Goal: Task Accomplishment & Management: Manage account settings

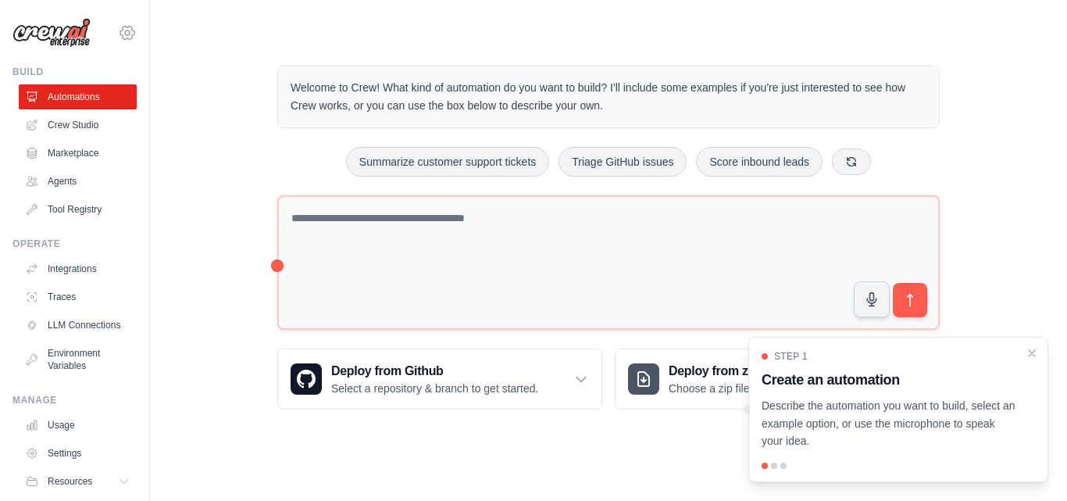
click at [118, 34] on icon at bounding box center [127, 32] width 19 height 19
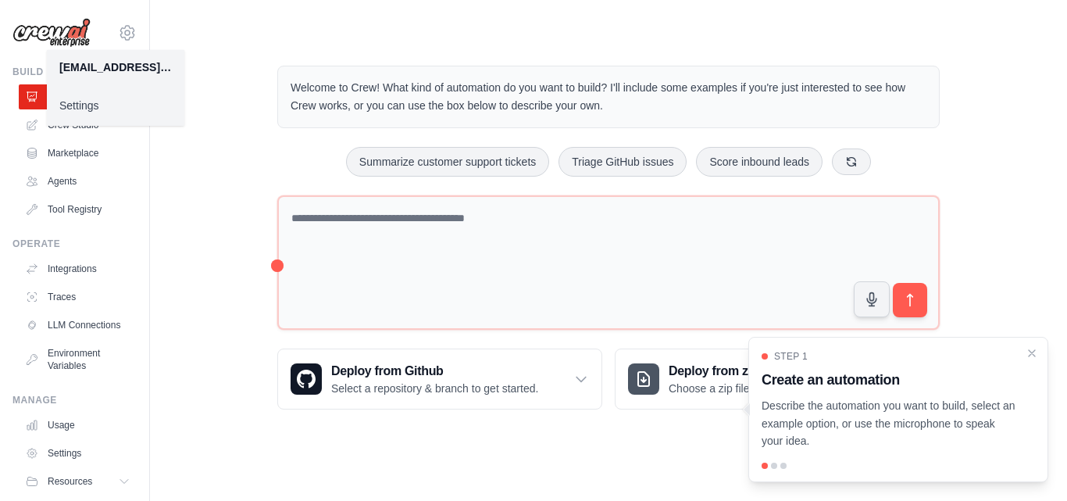
click at [97, 104] on link "Settings" at bounding box center [115, 105] width 137 height 28
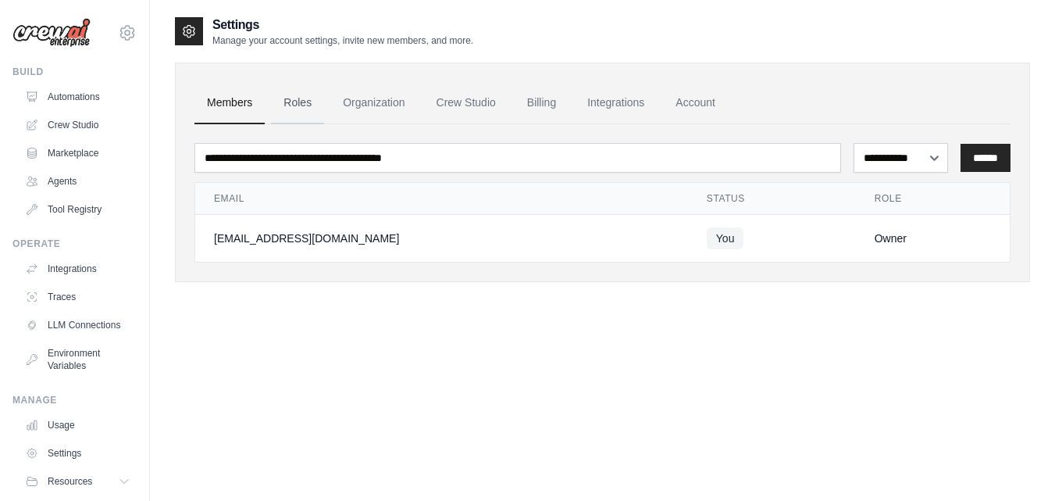
click at [278, 107] on link "Roles" at bounding box center [297, 103] width 53 height 42
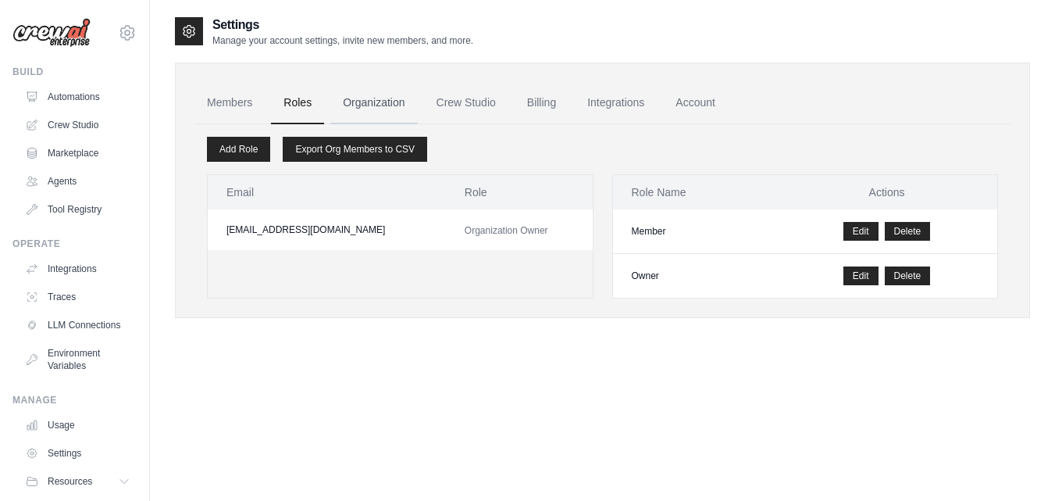
click at [386, 102] on link "Organization" at bounding box center [373, 103] width 87 height 42
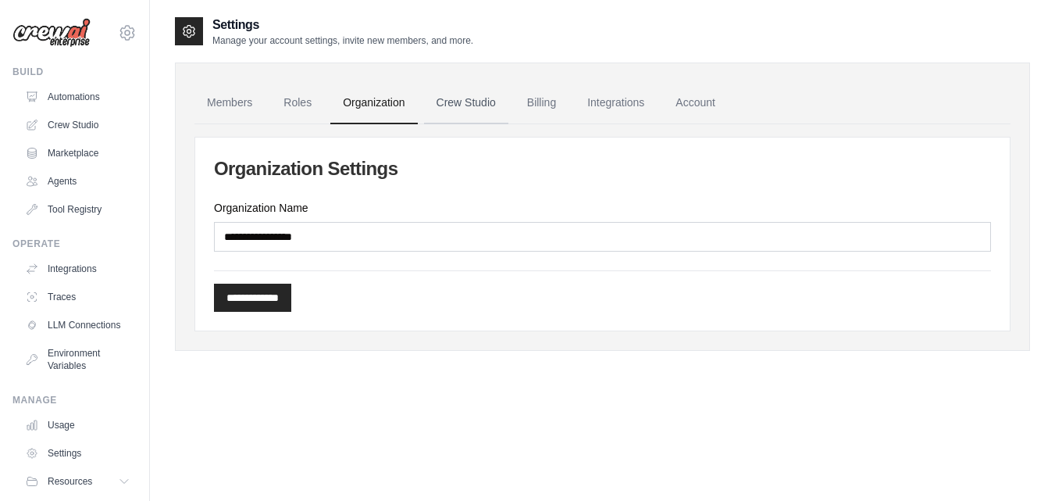
click at [461, 98] on link "Crew Studio" at bounding box center [466, 103] width 84 height 42
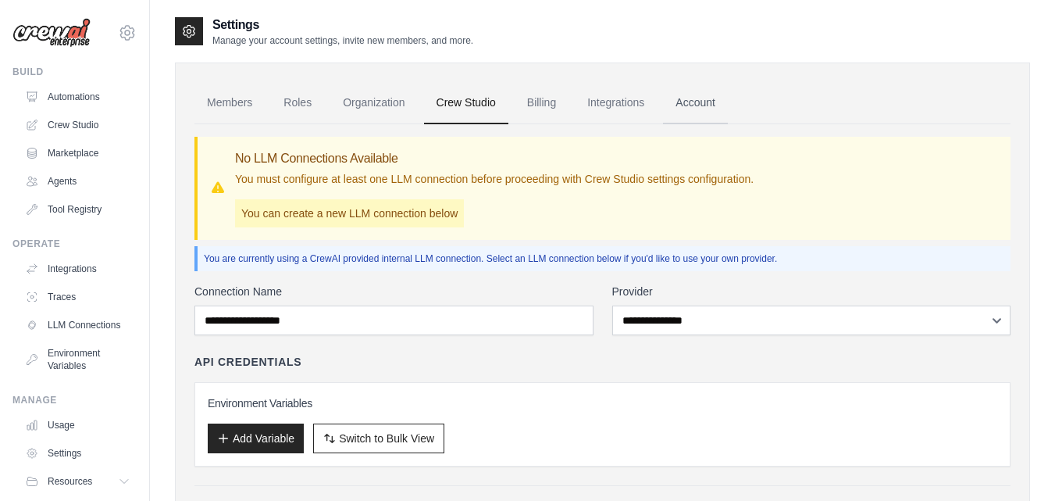
click at [682, 101] on link "Account" at bounding box center [695, 103] width 65 height 42
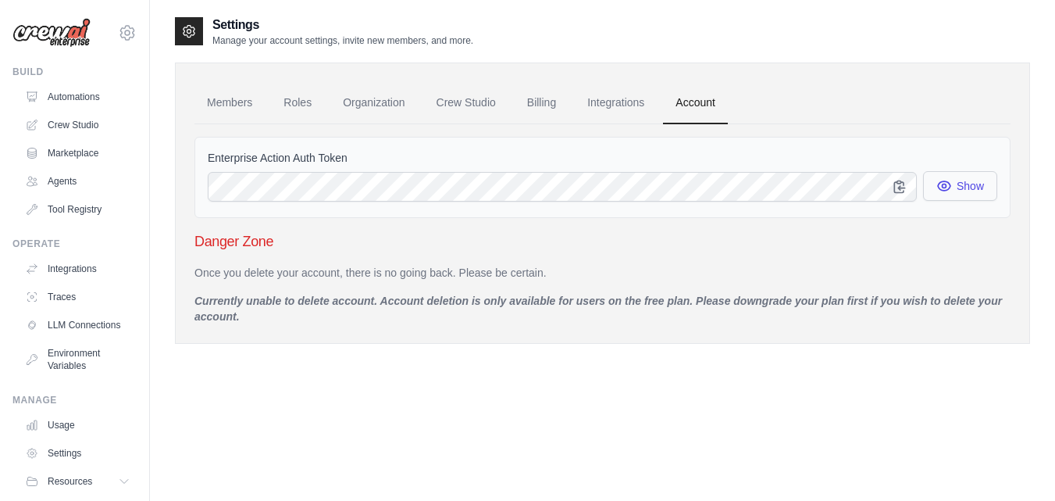
click at [964, 184] on button "Show" at bounding box center [960, 186] width 74 height 30
click at [238, 98] on link "Members" at bounding box center [229, 103] width 70 height 42
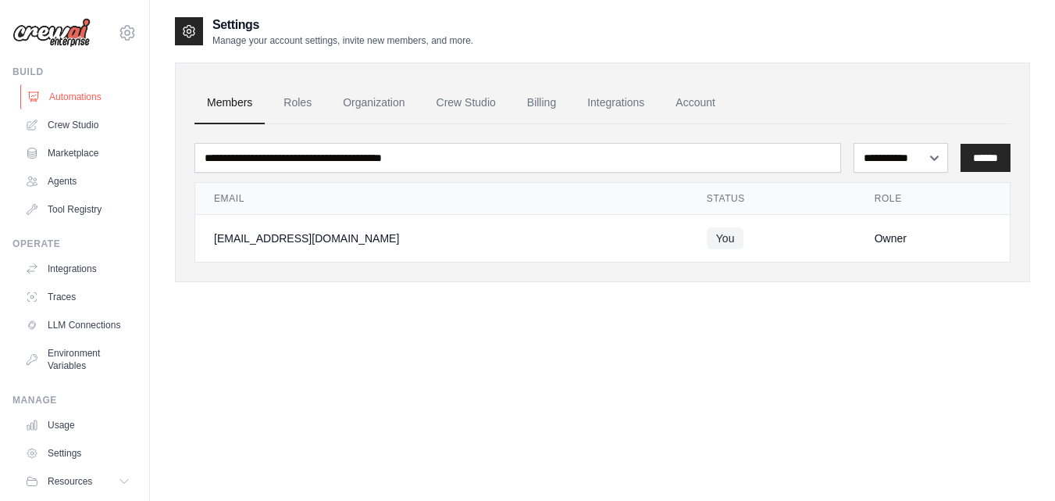
click at [70, 91] on link "Automations" at bounding box center [79, 96] width 118 height 25
